Goal: Task Accomplishment & Management: Manage account settings

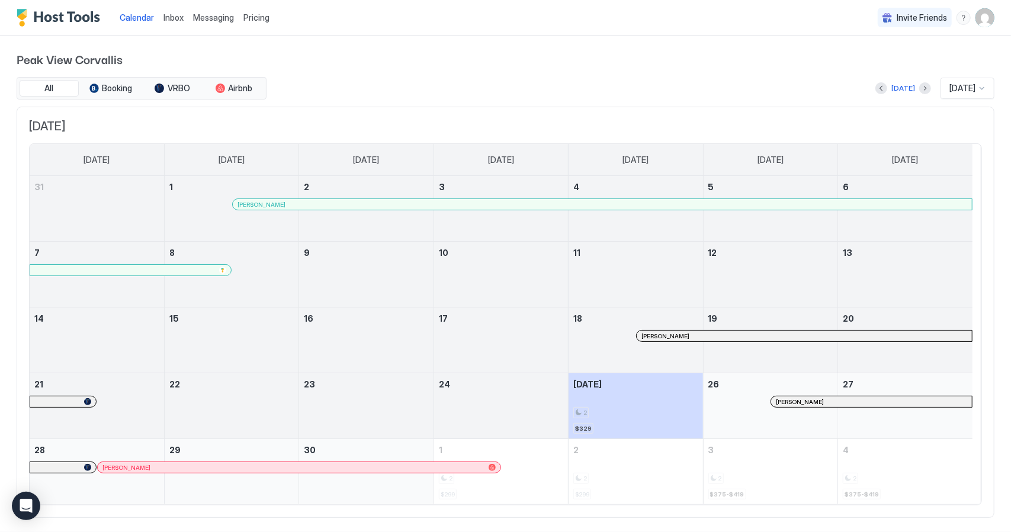
click at [788, 399] on div at bounding box center [788, 401] width 9 height 9
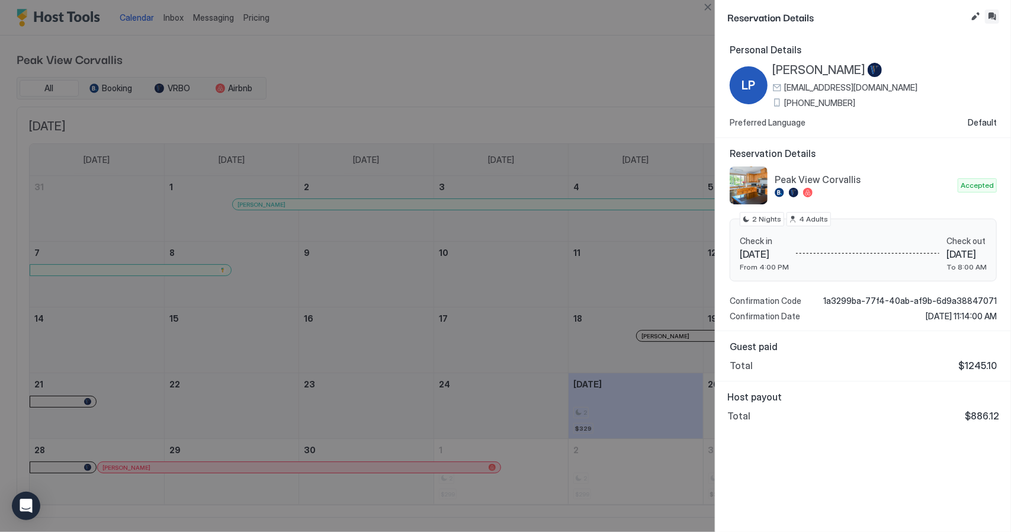
click at [993, 15] on button "Inbox" at bounding box center [992, 16] width 14 height 14
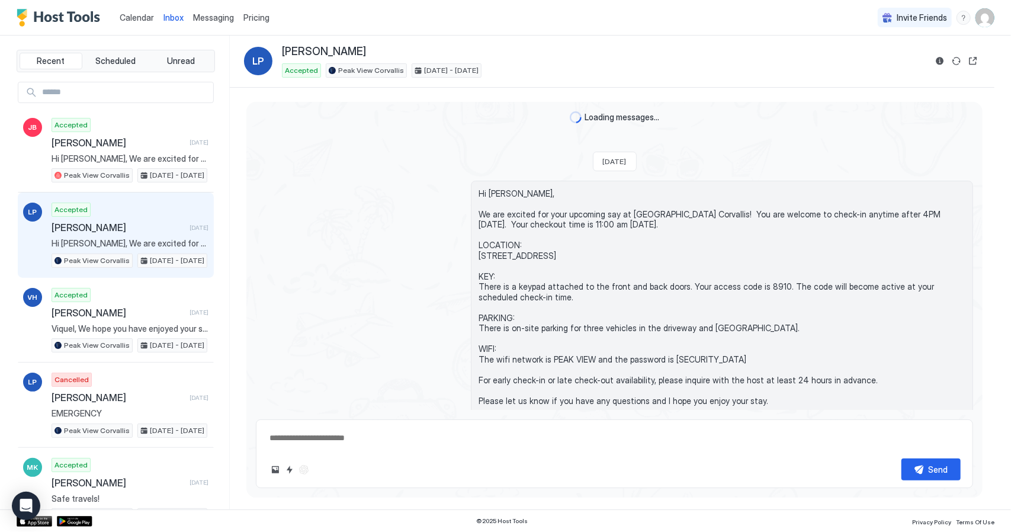
type textarea "*"
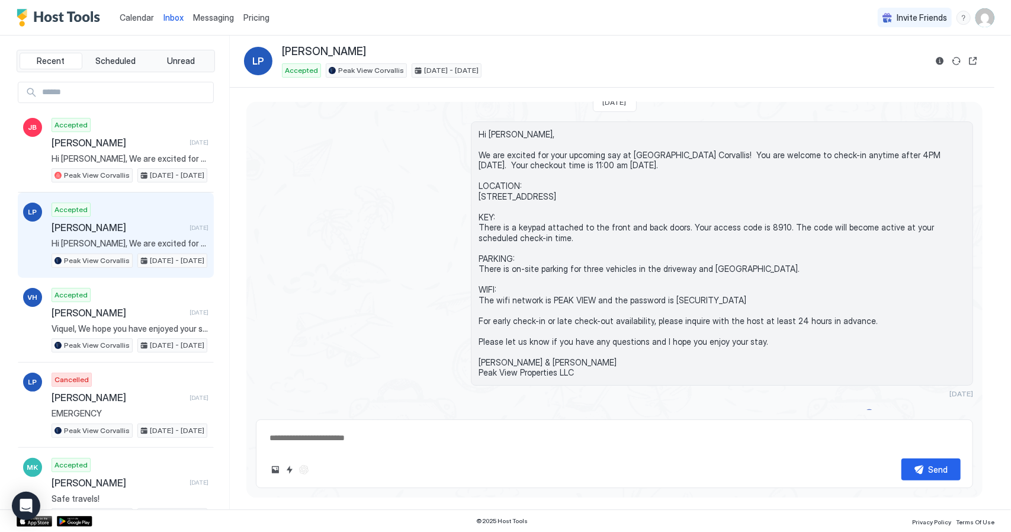
scroll to position [28, 0]
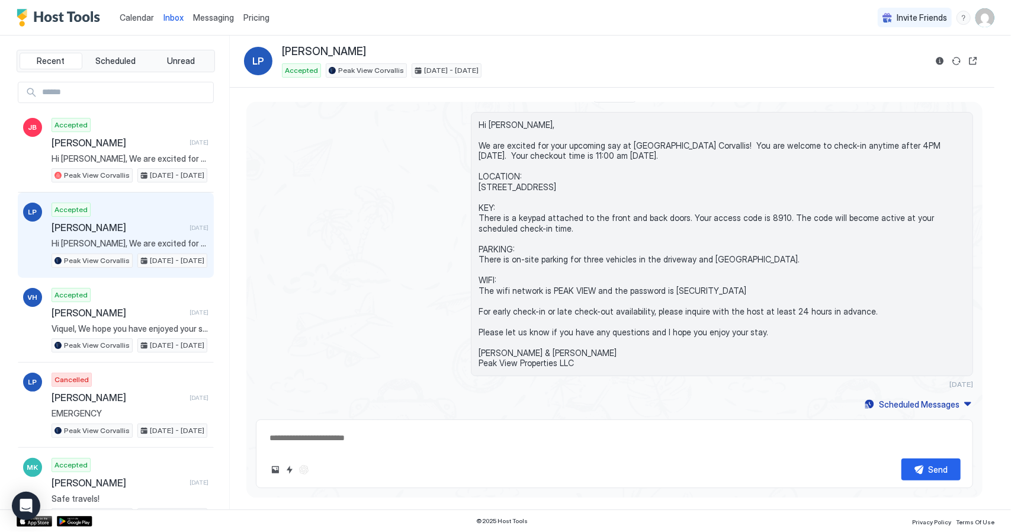
click at [920, 17] on span "Invite Friends" at bounding box center [922, 17] width 50 height 11
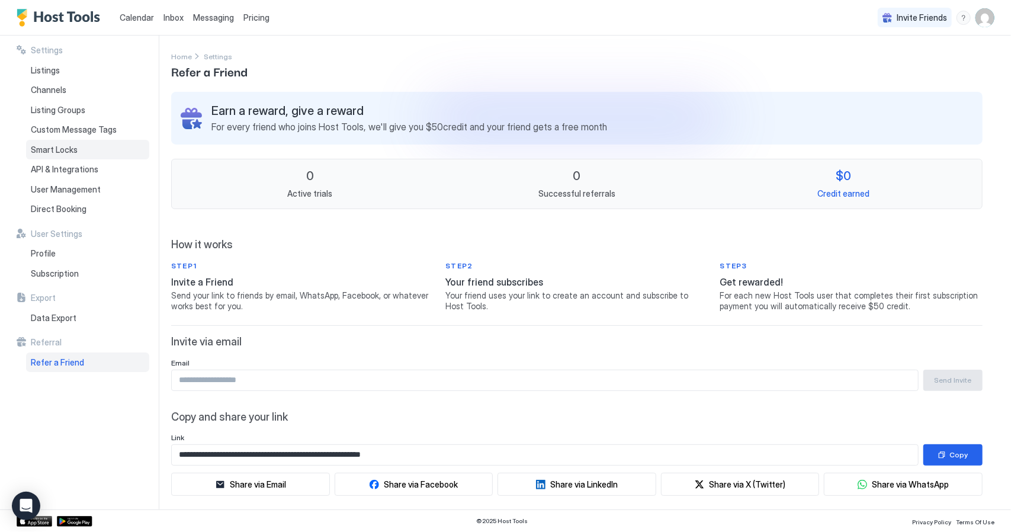
click at [64, 149] on span "Smart Locks" at bounding box center [54, 150] width 47 height 11
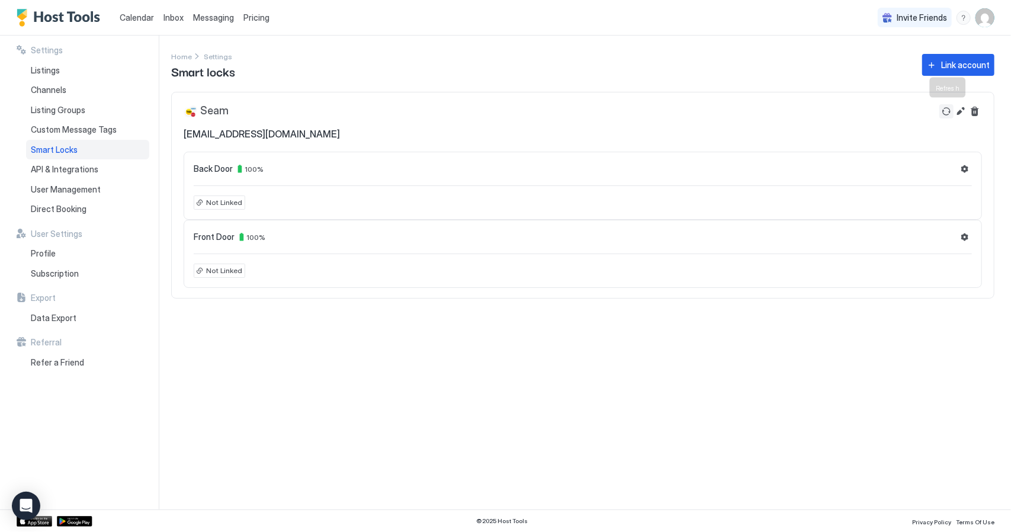
click at [946, 113] on button "Refresh" at bounding box center [947, 111] width 14 height 14
click at [219, 202] on span "Not Linked" at bounding box center [224, 202] width 36 height 11
click at [198, 204] on div "Not Linked" at bounding box center [220, 203] width 52 height 14
click at [966, 170] on button "Settings" at bounding box center [965, 169] width 14 height 14
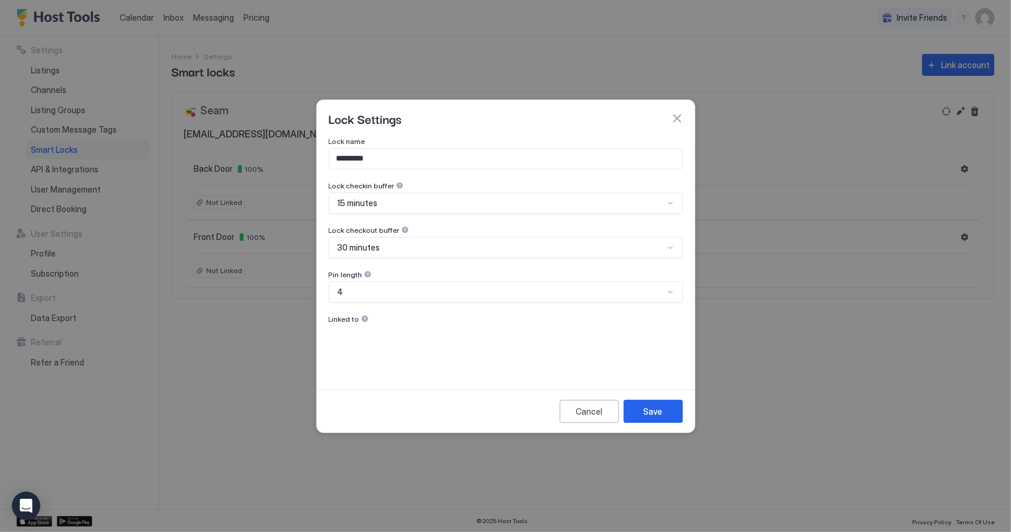
click at [365, 318] on div at bounding box center [365, 319] width 8 height 8
click at [386, 340] on div "Lock name ********* Lock checkin buffer 15 minutes Lock checkout buffer 30 minu…" at bounding box center [506, 255] width 354 height 236
click at [679, 120] on button "button" at bounding box center [677, 119] width 12 height 12
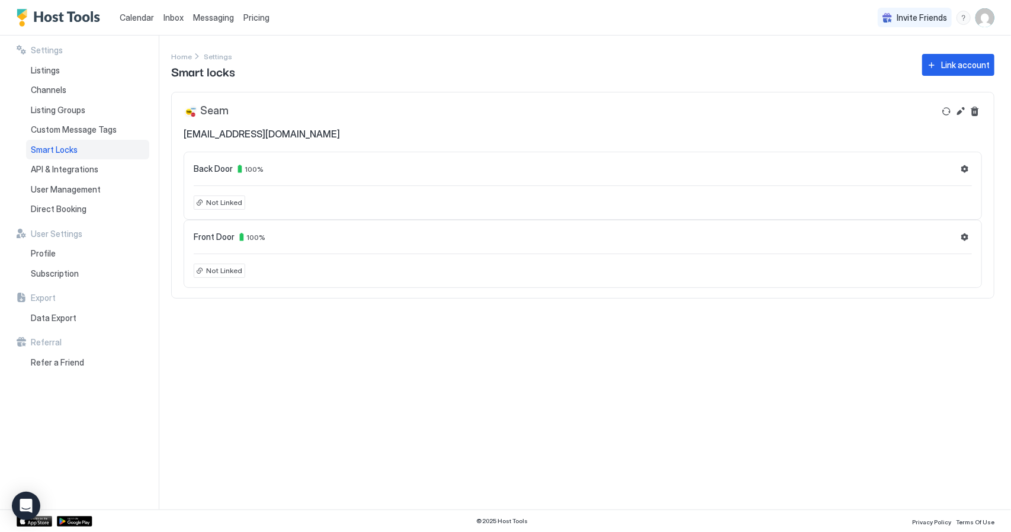
click at [984, 18] on img "User profile" at bounding box center [985, 17] width 19 height 19
click at [873, 65] on span "Settings" at bounding box center [879, 66] width 32 height 11
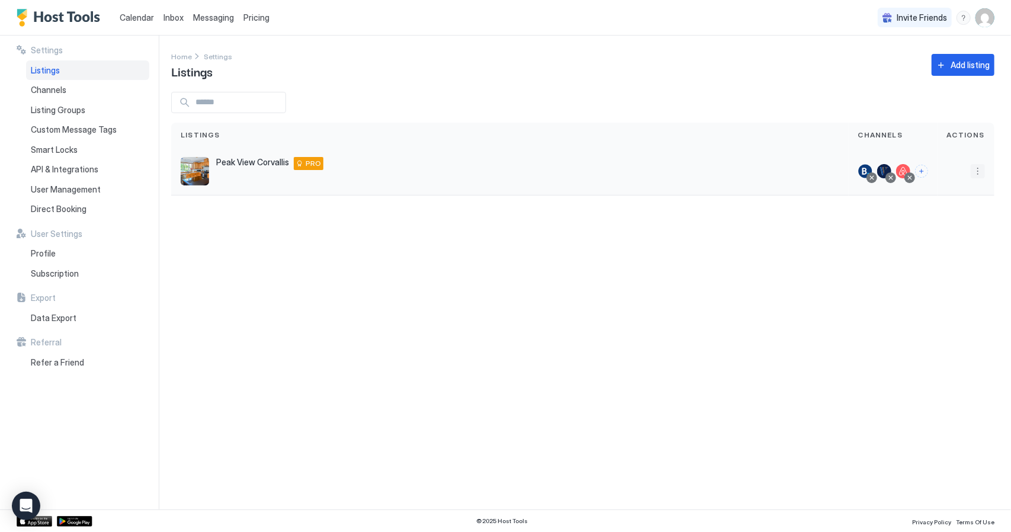
click at [978, 171] on button "More options" at bounding box center [978, 171] width 14 height 14
click at [960, 242] on span "Connect Channel" at bounding box center [955, 245] width 59 height 9
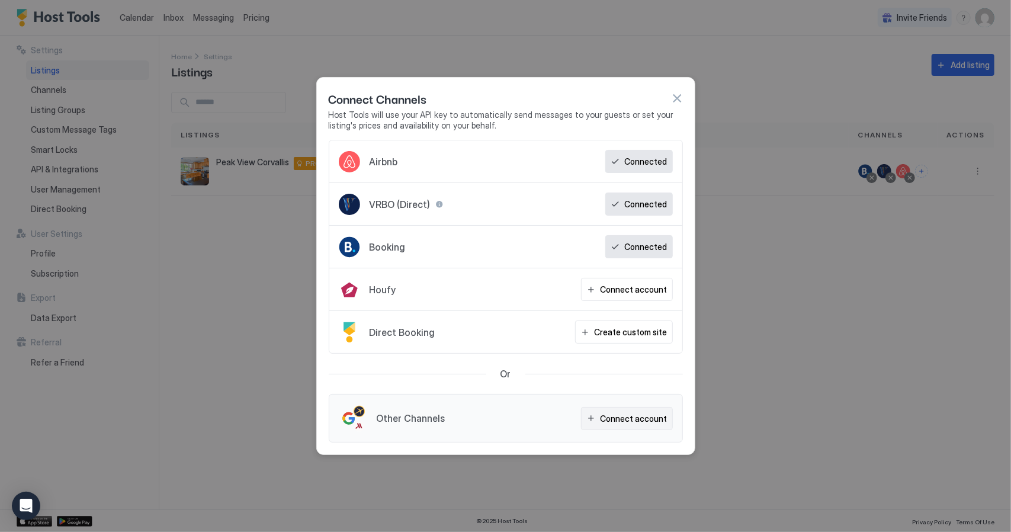
click at [598, 414] on button "Connect account" at bounding box center [627, 418] width 92 height 23
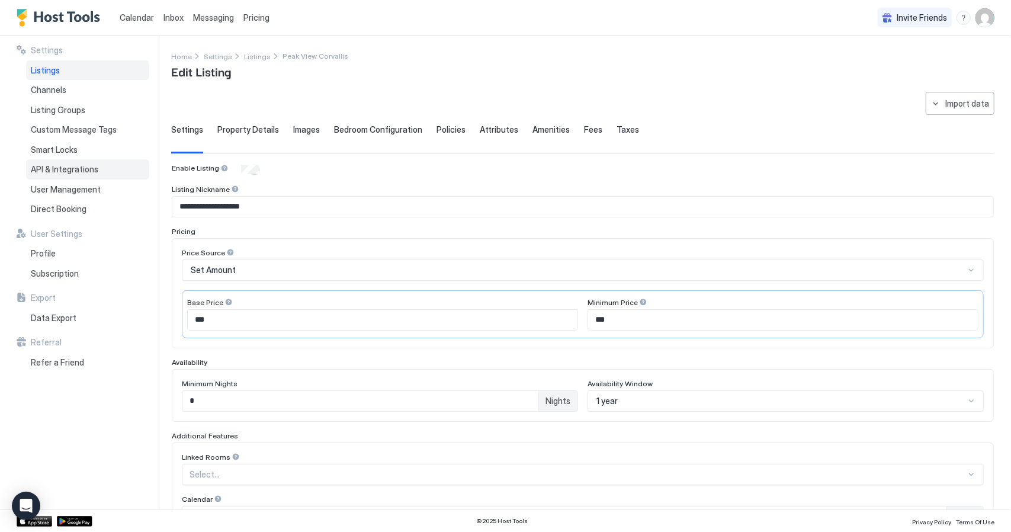
click at [68, 164] on span "API & Integrations" at bounding box center [65, 169] width 68 height 11
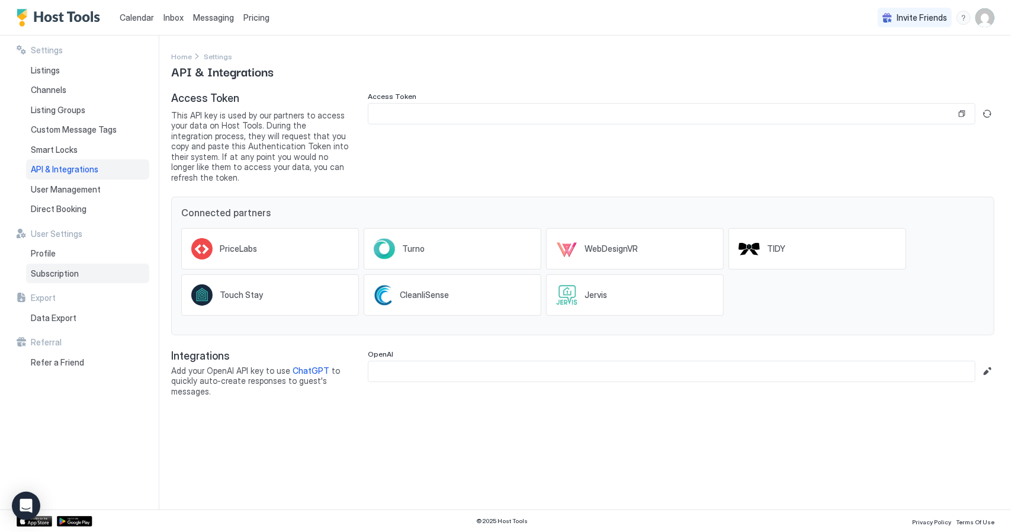
click at [56, 273] on span "Subscription" at bounding box center [55, 273] width 48 height 11
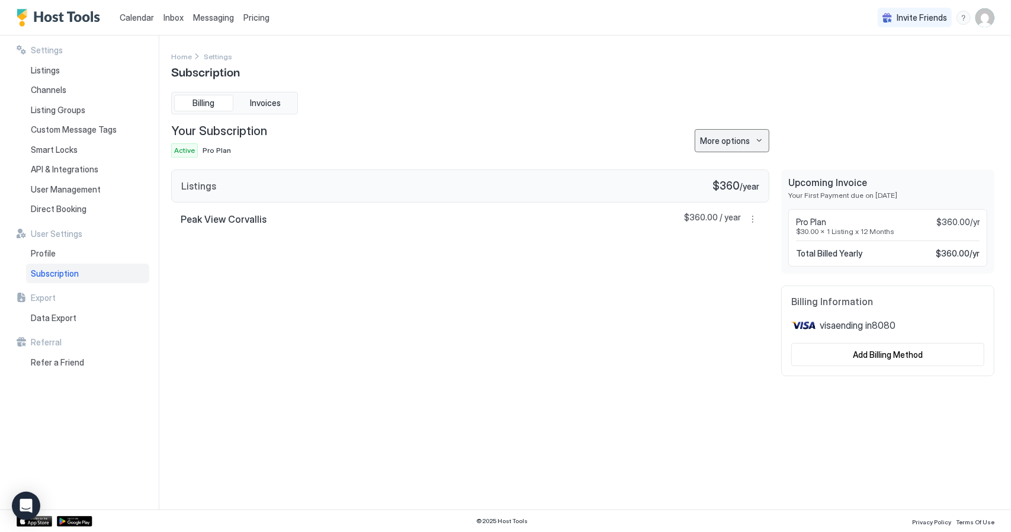
click at [732, 137] on div "More options" at bounding box center [725, 141] width 50 height 12
drag, startPoint x: 627, startPoint y: 124, endPoint x: 577, endPoint y: 110, distance: 52.3
click at [627, 123] on div at bounding box center [505, 266] width 1011 height 532
click at [274, 100] on span "Invoices" at bounding box center [265, 103] width 31 height 11
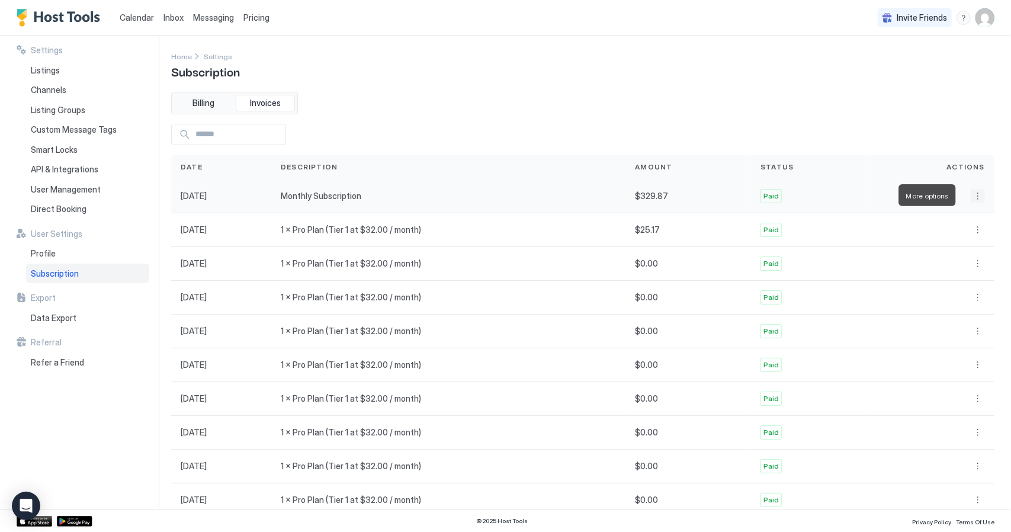
click at [971, 193] on button "More options" at bounding box center [978, 196] width 14 height 14
click at [677, 117] on div at bounding box center [505, 266] width 1011 height 532
click at [72, 188] on span "User Management" at bounding box center [66, 189] width 70 height 11
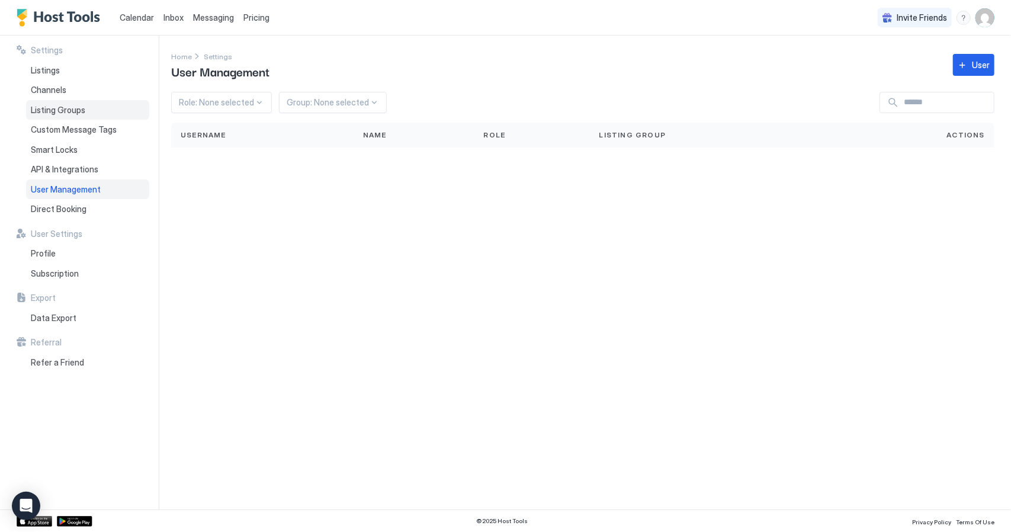
click at [46, 113] on span "Listing Groups" at bounding box center [58, 110] width 55 height 11
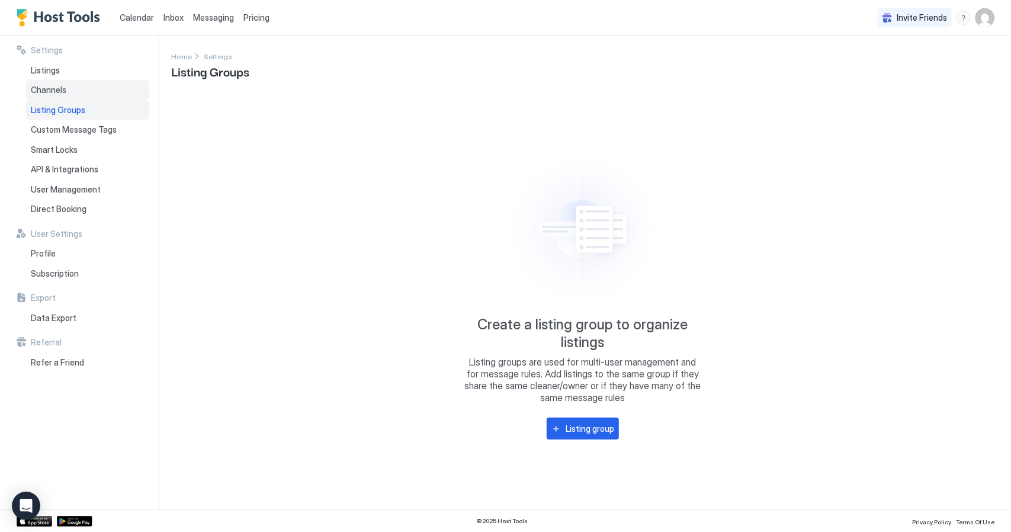
click at [66, 92] on div "Channels" at bounding box center [87, 90] width 123 height 20
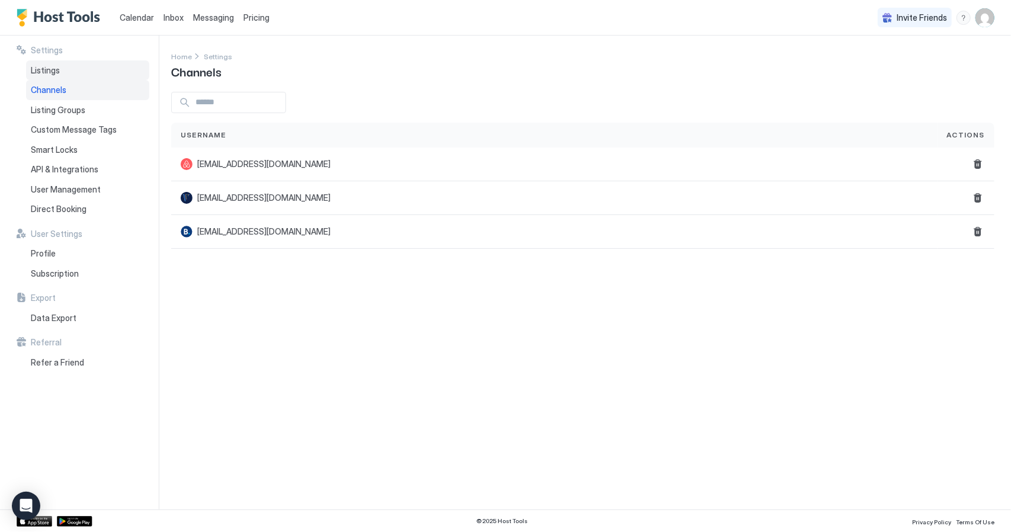
click at [45, 71] on span "Listings" at bounding box center [45, 70] width 29 height 11
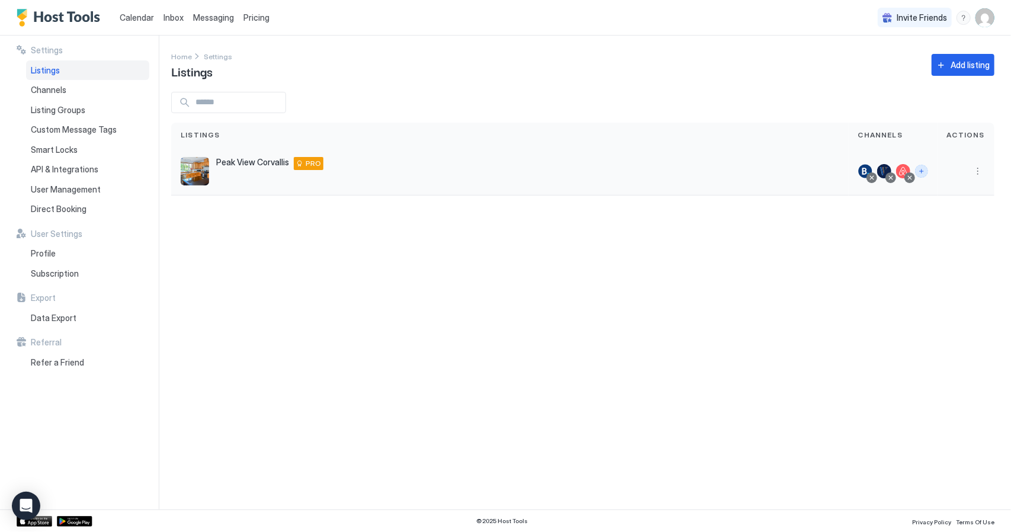
click at [924, 173] on button "Connect channels" at bounding box center [921, 171] width 13 height 13
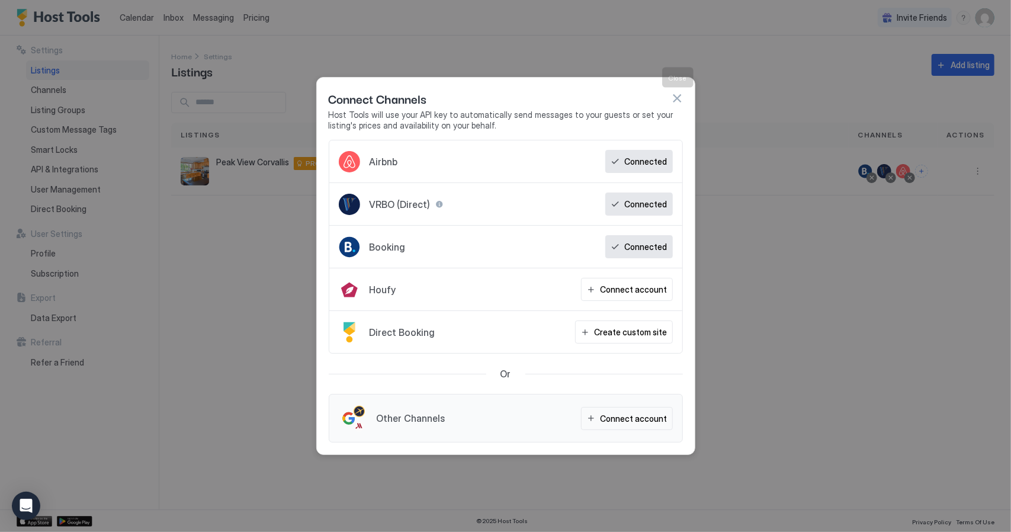
click at [680, 101] on button "button" at bounding box center [677, 98] width 12 height 12
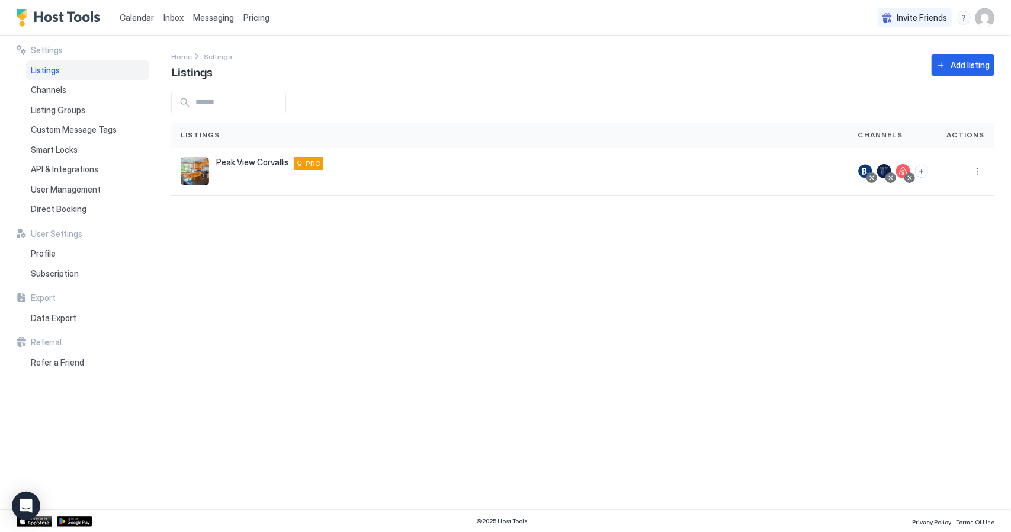
click at [138, 20] on span "Calendar" at bounding box center [137, 17] width 34 height 10
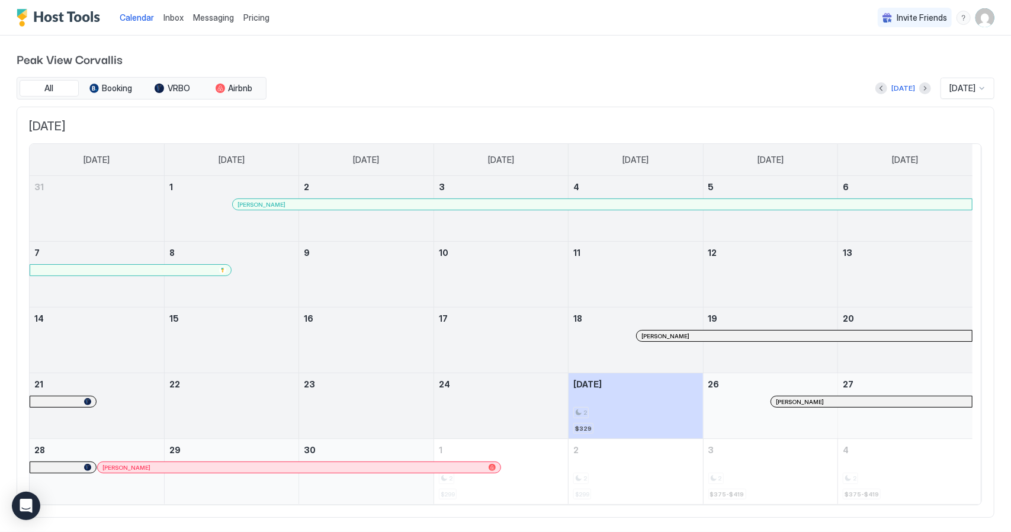
click at [811, 398] on div at bounding box center [811, 401] width 9 height 9
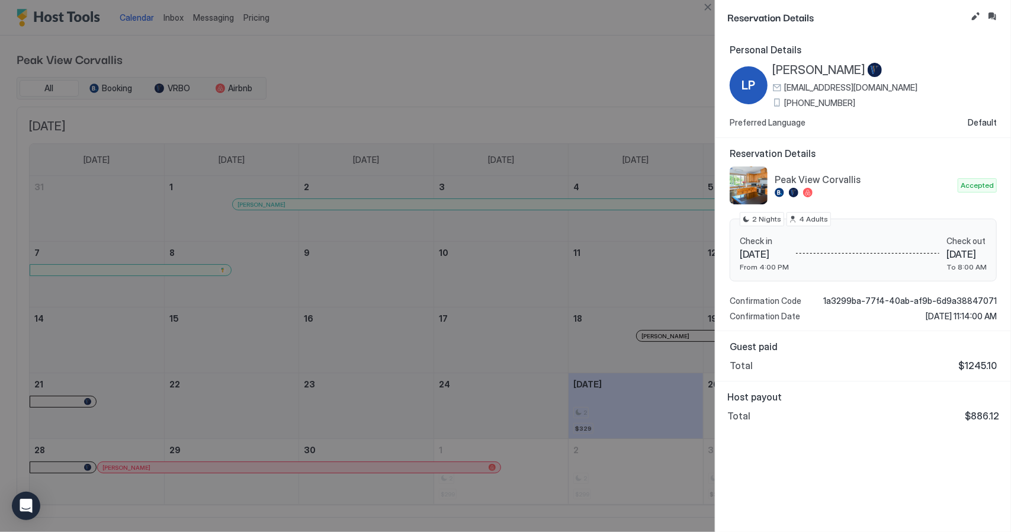
click at [619, 77] on div at bounding box center [505, 266] width 1011 height 532
drag, startPoint x: 631, startPoint y: 517, endPoint x: 632, endPoint y: 502, distance: 14.8
click at [632, 517] on div at bounding box center [505, 266] width 1011 height 532
click at [616, 33] on div at bounding box center [505, 266] width 1011 height 532
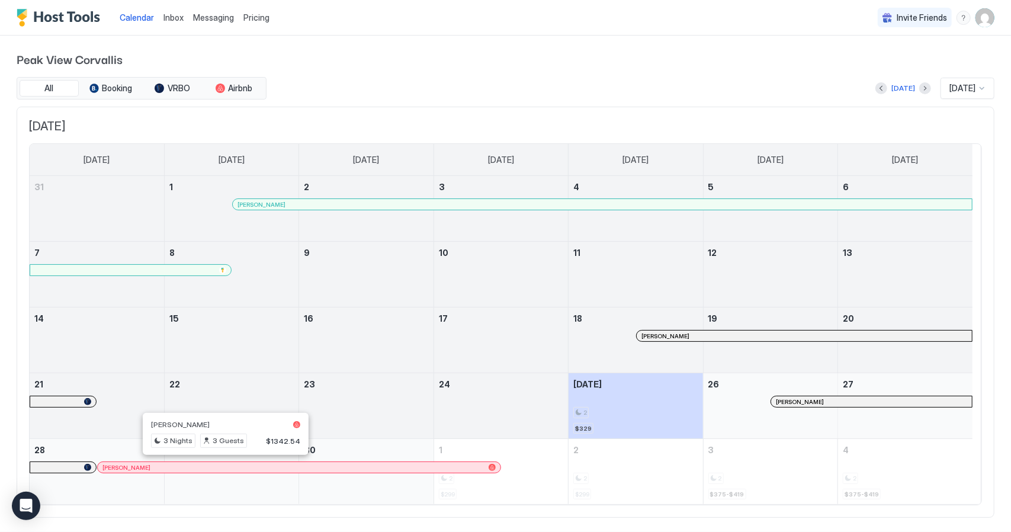
click at [101, 465] on div "[PERSON_NAME]" at bounding box center [299, 468] width 403 height 8
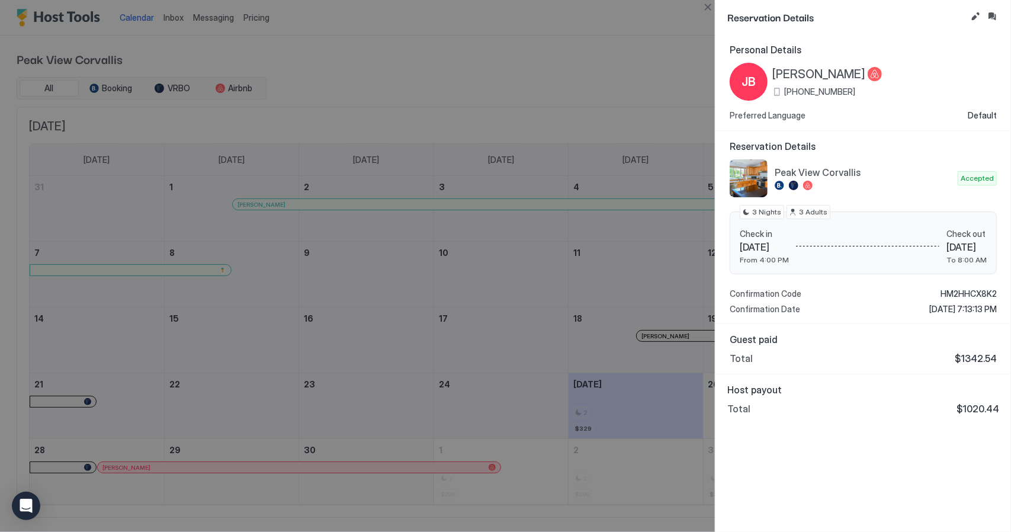
click at [447, 31] on div at bounding box center [505, 266] width 1011 height 532
click at [511, 70] on div at bounding box center [505, 266] width 1011 height 532
